Goal: Use online tool/utility: Utilize a website feature to perform a specific function

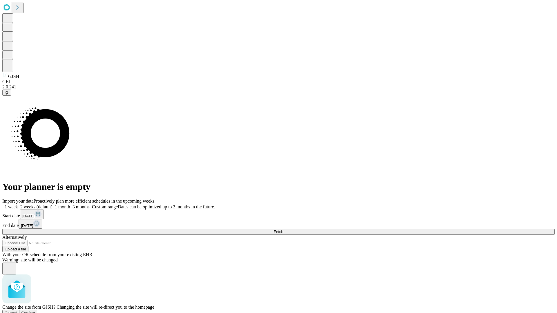
click at [35, 311] on span "Confirm" at bounding box center [28, 313] width 14 height 4
click at [18, 205] on label "1 week" at bounding box center [10, 207] width 16 height 5
click at [283, 230] on span "Fetch" at bounding box center [279, 232] width 10 height 4
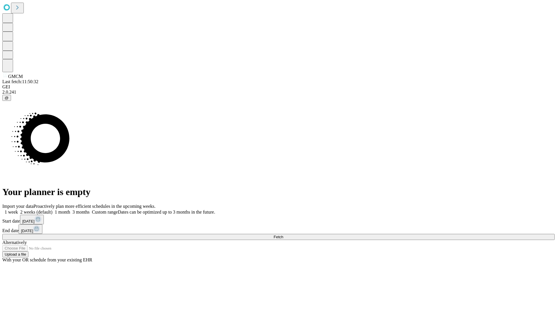
click at [18, 210] on label "1 week" at bounding box center [10, 212] width 16 height 5
click at [283, 235] on span "Fetch" at bounding box center [279, 237] width 10 height 4
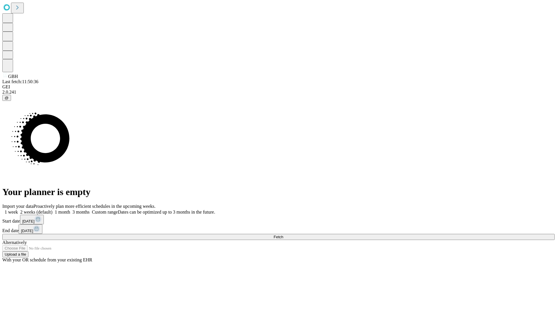
click at [18, 210] on label "1 week" at bounding box center [10, 212] width 16 height 5
click at [283, 235] on span "Fetch" at bounding box center [279, 237] width 10 height 4
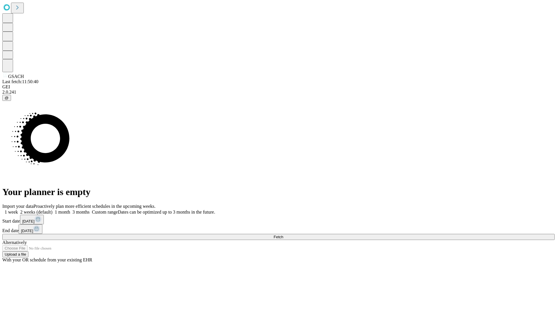
click at [18, 210] on label "1 week" at bounding box center [10, 212] width 16 height 5
click at [283, 235] on span "Fetch" at bounding box center [279, 237] width 10 height 4
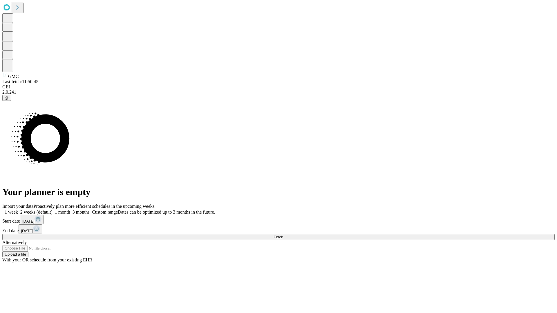
click at [18, 210] on label "1 week" at bounding box center [10, 212] width 16 height 5
click at [283, 235] on span "Fetch" at bounding box center [279, 237] width 10 height 4
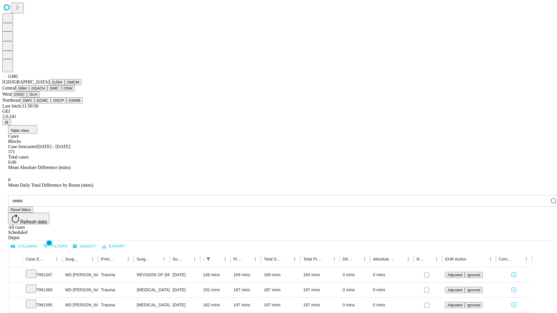
click at [61, 91] on button "OSW" at bounding box center [68, 88] width 14 height 6
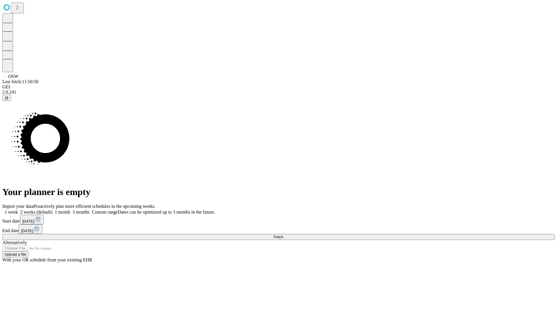
click at [18, 210] on label "1 week" at bounding box center [10, 212] width 16 height 5
click at [283, 235] on span "Fetch" at bounding box center [279, 237] width 10 height 4
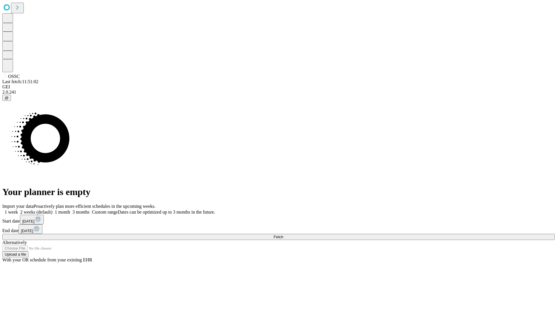
click at [18, 210] on label "1 week" at bounding box center [10, 212] width 16 height 5
click at [283, 235] on span "Fetch" at bounding box center [279, 237] width 10 height 4
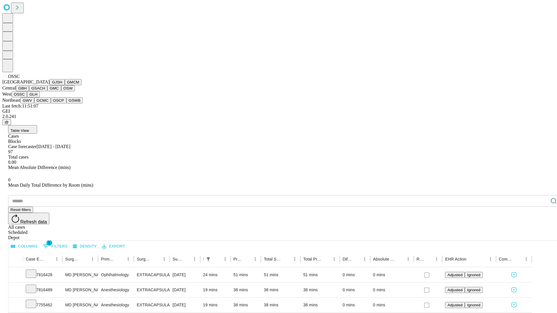
click at [39, 98] on button "GLH" at bounding box center [33, 94] width 12 height 6
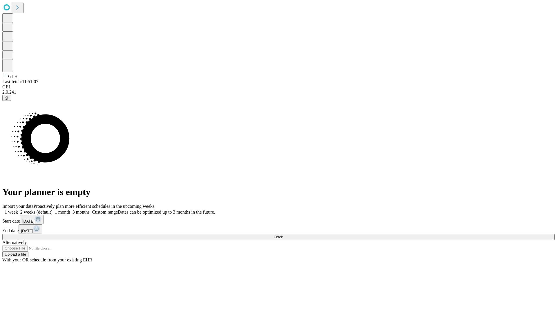
click at [18, 210] on label "1 week" at bounding box center [10, 212] width 16 height 5
click at [283, 235] on span "Fetch" at bounding box center [279, 237] width 10 height 4
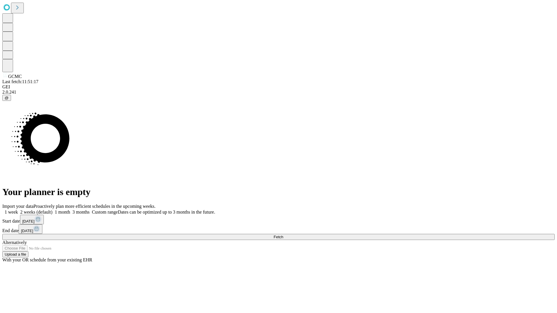
click at [18, 210] on label "1 week" at bounding box center [10, 212] width 16 height 5
click at [283, 235] on span "Fetch" at bounding box center [279, 237] width 10 height 4
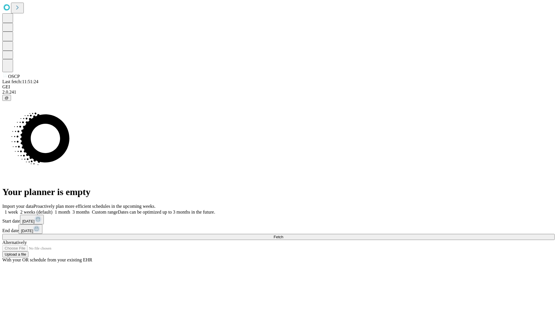
click at [18, 210] on label "1 week" at bounding box center [10, 212] width 16 height 5
click at [283, 235] on span "Fetch" at bounding box center [279, 237] width 10 height 4
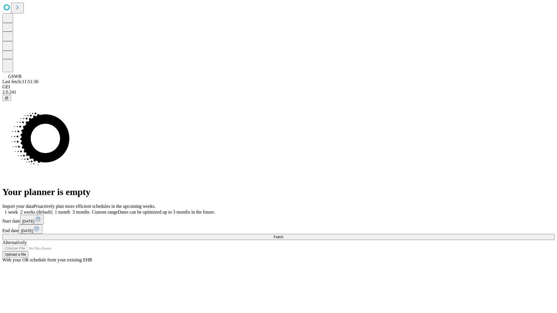
click at [18, 210] on label "1 week" at bounding box center [10, 212] width 16 height 5
click at [283, 235] on span "Fetch" at bounding box center [279, 237] width 10 height 4
